Goal: Transaction & Acquisition: Subscribe to service/newsletter

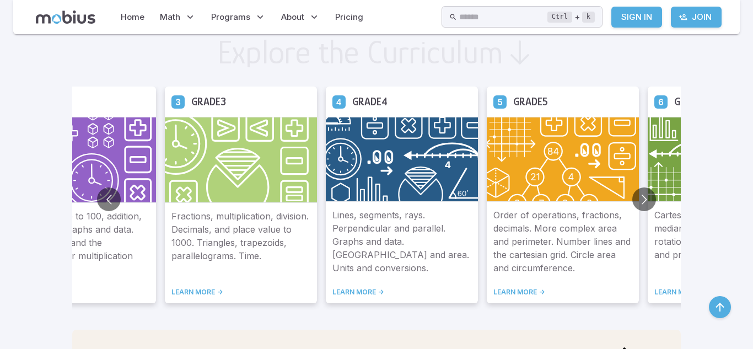
scroll to position [595, 0]
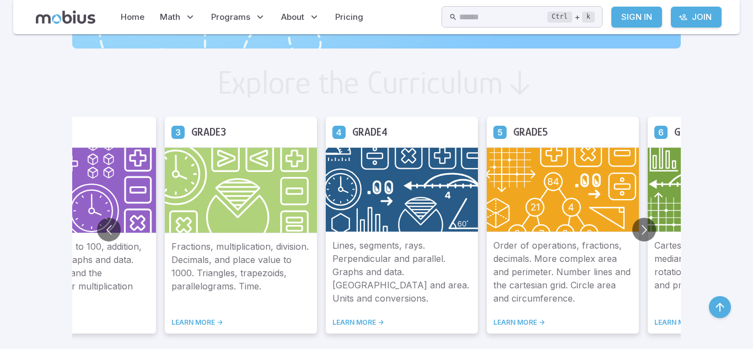
click at [246, 197] on img at bounding box center [241, 190] width 152 height 86
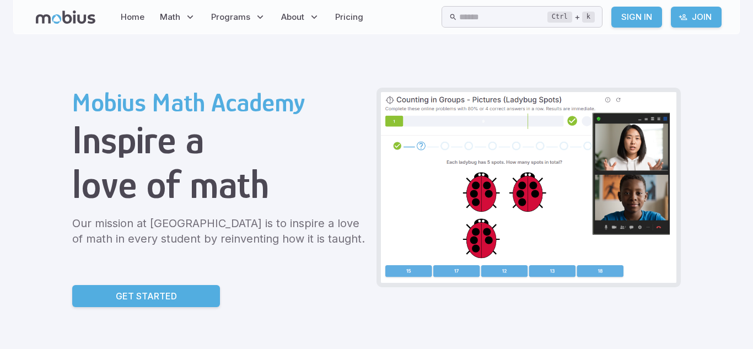
scroll to position [0, 0]
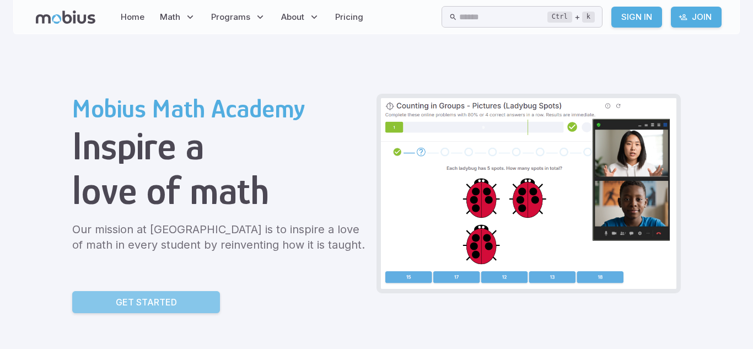
click at [169, 300] on p "Get Started" at bounding box center [146, 301] width 61 height 13
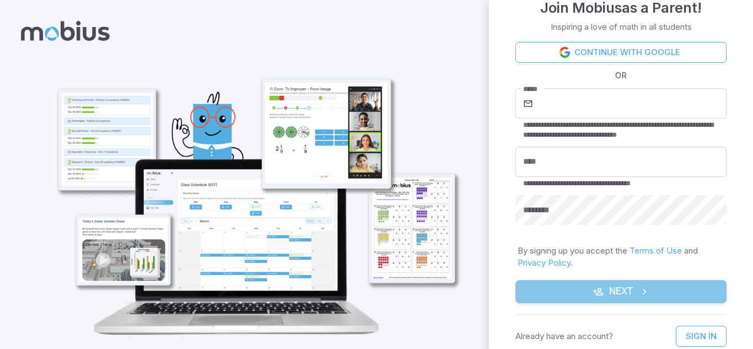
click at [609, 285] on button "Next" at bounding box center [620, 291] width 211 height 23
